Goal: Task Accomplishment & Management: Use online tool/utility

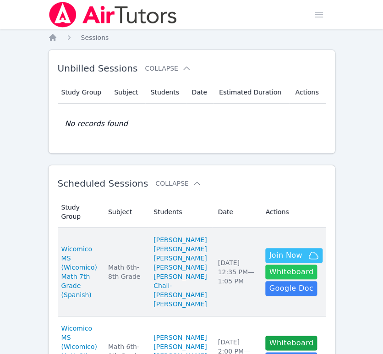
click at [270, 272] on button "Whiteboard" at bounding box center [291, 271] width 52 height 15
click at [289, 250] on span "Join Now" at bounding box center [285, 255] width 33 height 11
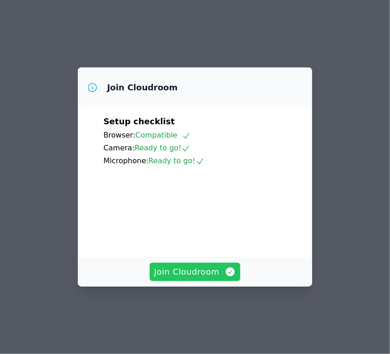
click at [220, 278] on span "Join Cloudroom" at bounding box center [195, 271] width 82 height 13
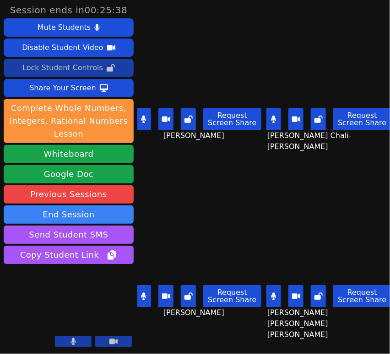
click at [85, 70] on div "Lock Student Controls" at bounding box center [62, 67] width 81 height 15
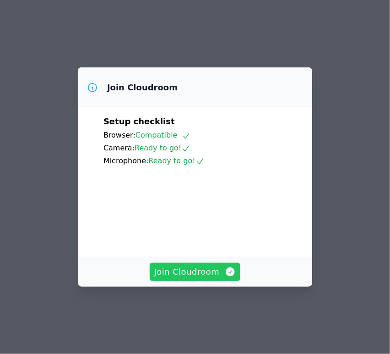
click at [195, 278] on span "Join Cloudroom" at bounding box center [195, 271] width 82 height 13
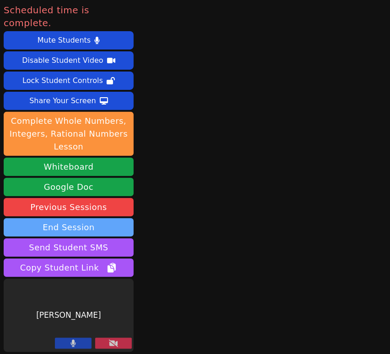
click at [115, 218] on button "End Session" at bounding box center [69, 227] width 130 height 18
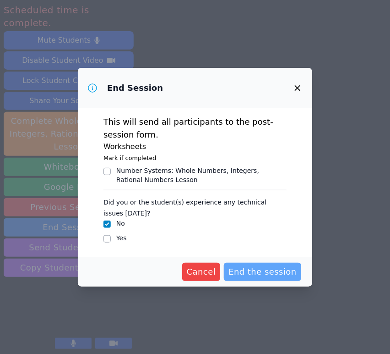
click at [246, 277] on span "End the session" at bounding box center [263, 271] width 68 height 13
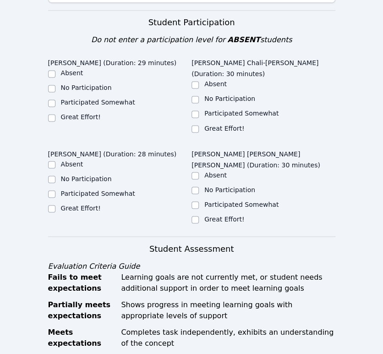
scroll to position [305, 0]
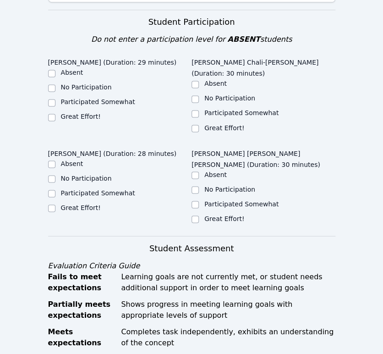
click at [92, 113] on label "Great Effort!" at bounding box center [81, 116] width 40 height 7
click at [55, 114] on input "Great Effort!" at bounding box center [51, 117] width 7 height 7
checkbox input "true"
click at [225, 124] on label "Great Effort!" at bounding box center [224, 127] width 40 height 7
click at [199, 125] on input "Great Effort!" at bounding box center [195, 128] width 7 height 7
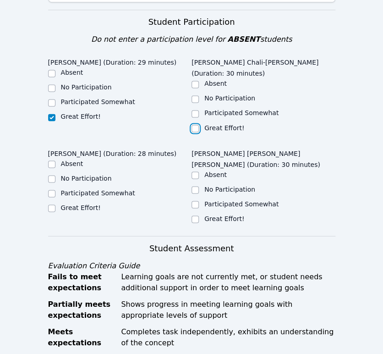
checkbox input "true"
click at [87, 203] on label "Great Effort!" at bounding box center [81, 206] width 40 height 7
click at [55, 204] on input "Great Effort!" at bounding box center [51, 207] width 7 height 7
checkbox input "true"
click at [211, 200] on label "Participated Somewhat" at bounding box center [241, 203] width 74 height 7
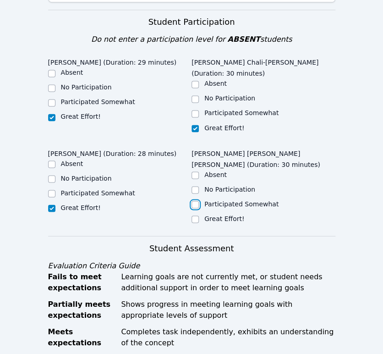
click at [199, 201] on input "Participated Somewhat" at bounding box center [195, 204] width 7 height 7
checkbox input "true"
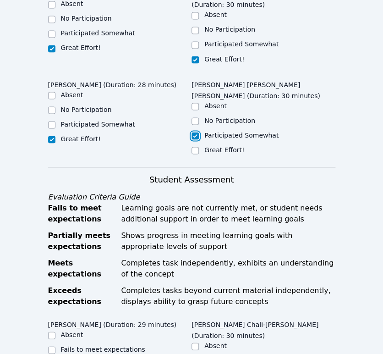
scroll to position [560, 0]
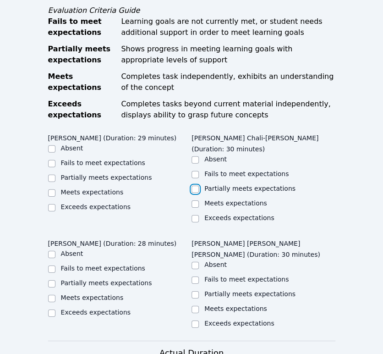
click at [193, 186] on input "Partially meets expectations" at bounding box center [195, 189] width 7 height 7
checkbox input "true"
click at [105, 174] on label "Partially meets expectations" at bounding box center [106, 177] width 91 height 7
click at [55, 175] on input "Partially meets expectations" at bounding box center [51, 178] width 7 height 7
checkbox input "true"
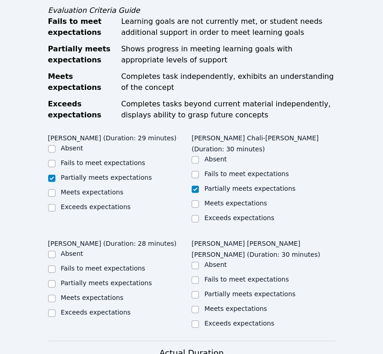
click at [114, 279] on label "Partially meets expectations" at bounding box center [106, 282] width 91 height 7
click at [55, 280] on input "Partially meets expectations" at bounding box center [51, 283] width 7 height 7
checkbox input "true"
click at [202, 289] on div "Partially meets expectations" at bounding box center [264, 294] width 144 height 11
click at [194, 291] on input "Partially meets expectations" at bounding box center [195, 294] width 7 height 7
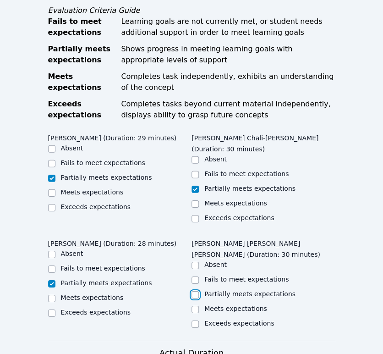
checkbox input "true"
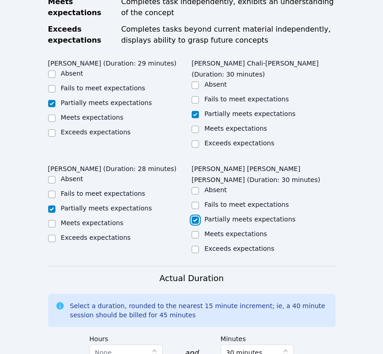
scroll to position [814, 0]
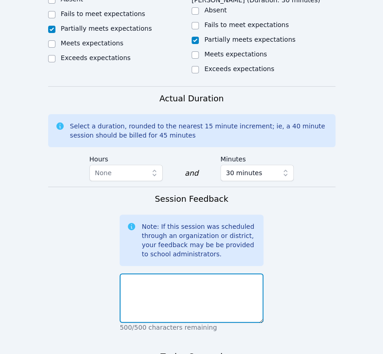
click at [201, 273] on textarea at bounding box center [192, 297] width 144 height 49
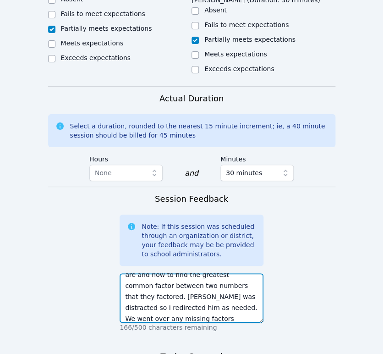
scroll to position [51, 0]
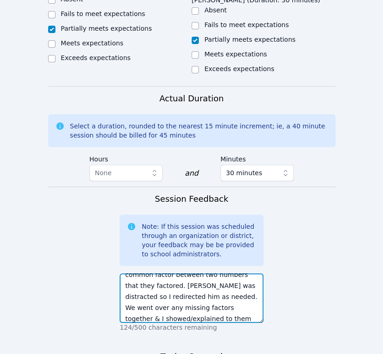
click at [193, 273] on textarea "They all helped factor numbers into lists on a worksheet with my support. I hel…" at bounding box center [192, 297] width 144 height 49
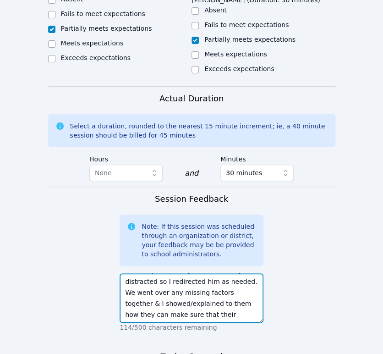
click at [152, 273] on textarea "They all helped factor numbers into lists on a worksheet with my support. I hel…" at bounding box center [192, 297] width 144 height 49
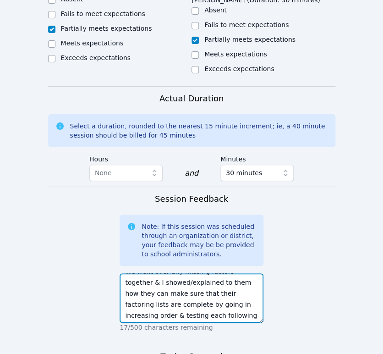
scroll to position [88, 0]
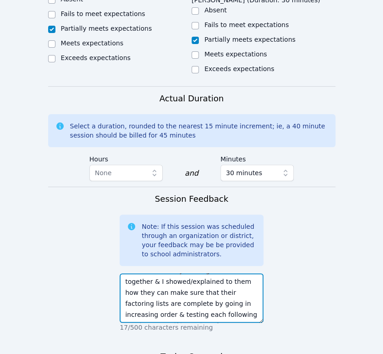
type textarea "They all helped factor numbers into lists on a worksheet with my support. I hel…"
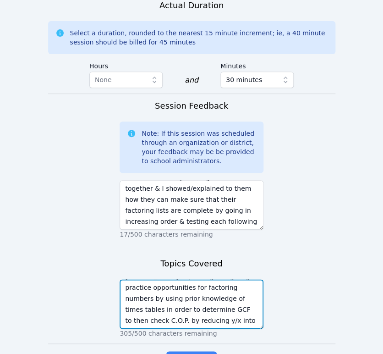
scroll to position [913, 0]
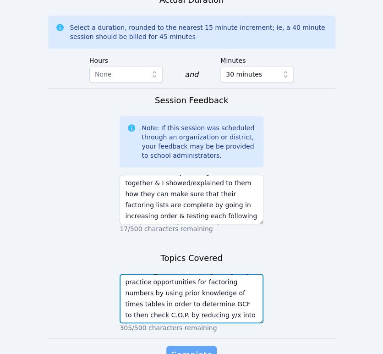
type textarea "Began explaining and giving practice opportunities for factoring numbers by usi…"
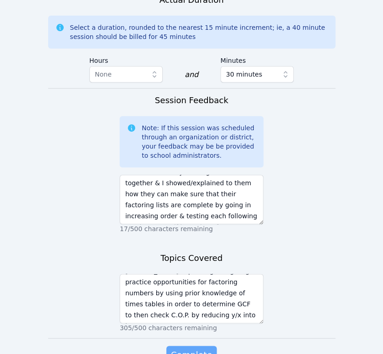
click at [198, 346] on button "Complete" at bounding box center [191, 355] width 50 height 18
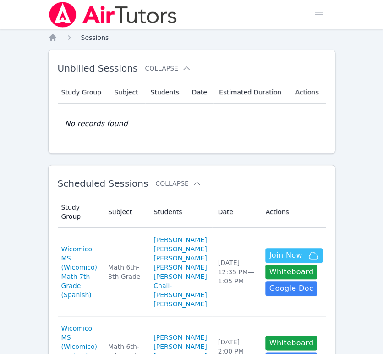
click at [88, 39] on span "Sessions" at bounding box center [95, 37] width 28 height 7
click at [95, 36] on span "Sessions" at bounding box center [95, 37] width 28 height 7
click at [53, 35] on icon "Breadcrumb" at bounding box center [52, 37] width 7 height 7
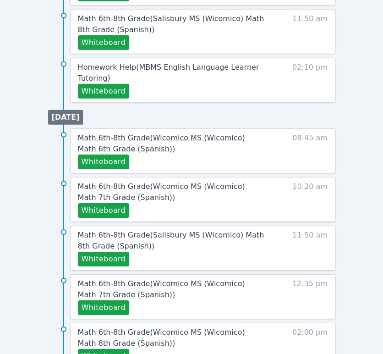
scroll to position [662, 0]
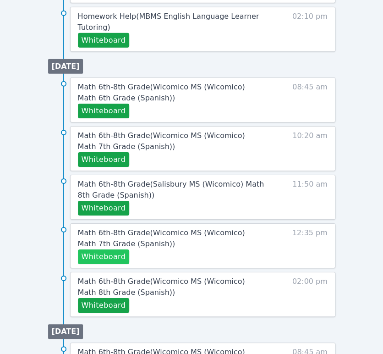
click at [116, 254] on button "Whiteboard" at bounding box center [104, 256] width 52 height 15
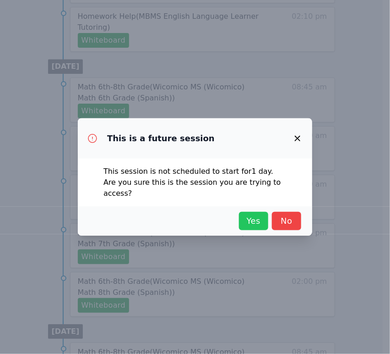
click at [250, 214] on span "Yes" at bounding box center [254, 220] width 20 height 13
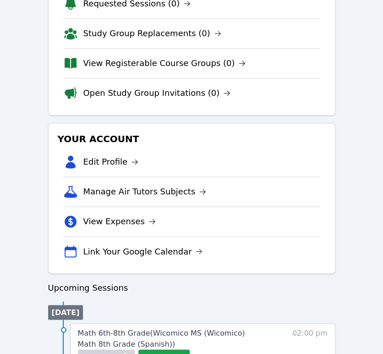
scroll to position [305, 0]
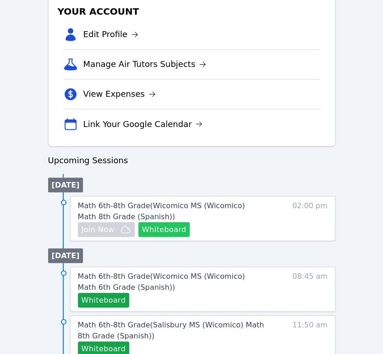
click at [170, 226] on button "Whiteboard" at bounding box center [164, 229] width 52 height 15
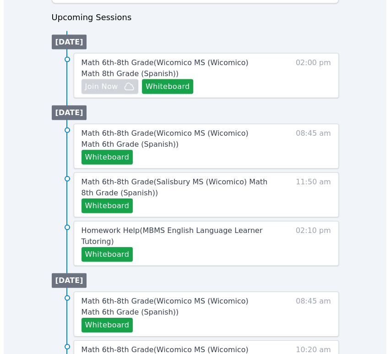
scroll to position [458, 0]
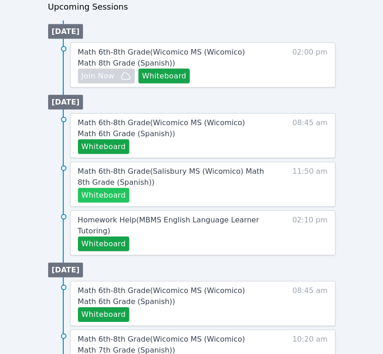
click at [107, 198] on button "Whiteboard" at bounding box center [104, 195] width 52 height 15
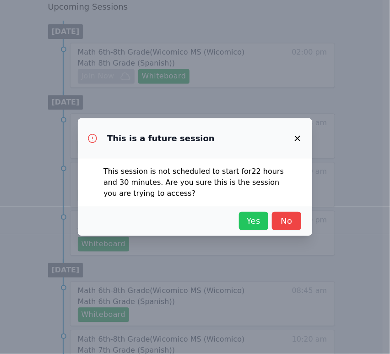
click at [256, 226] on span "Yes" at bounding box center [254, 220] width 20 height 13
